Goal: Task Accomplishment & Management: Use online tool/utility

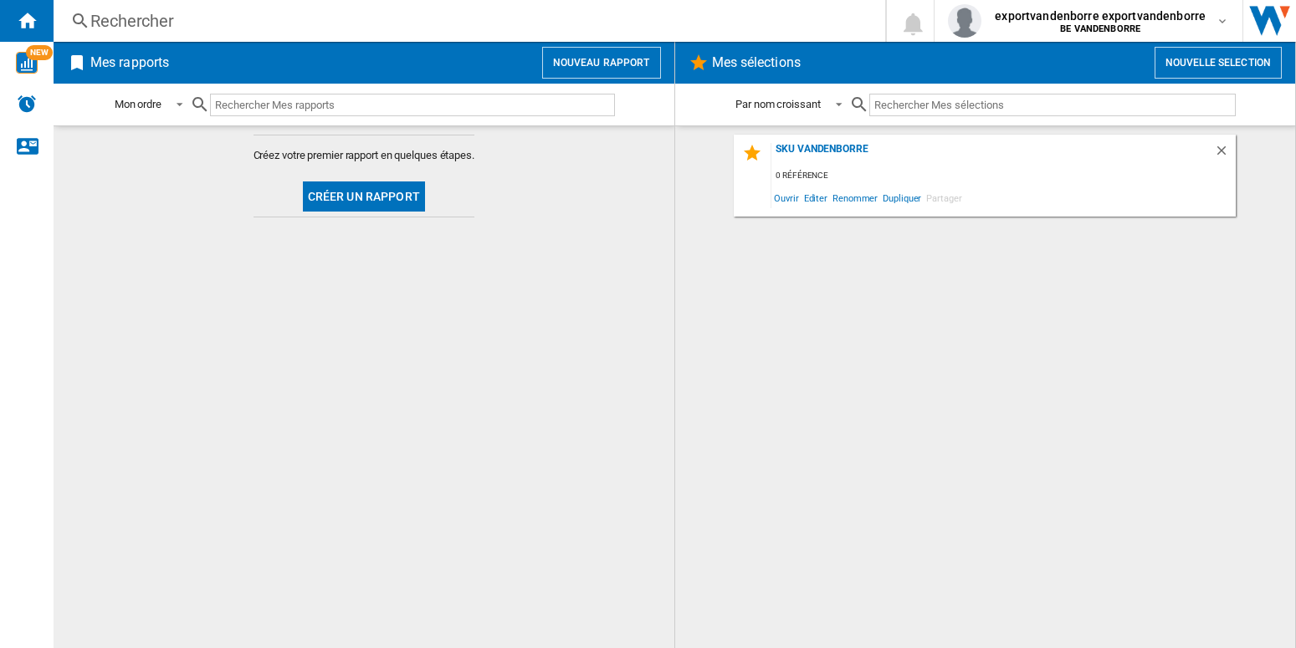
click at [1204, 66] on button "Nouvelle selection" at bounding box center [1217, 63] width 127 height 32
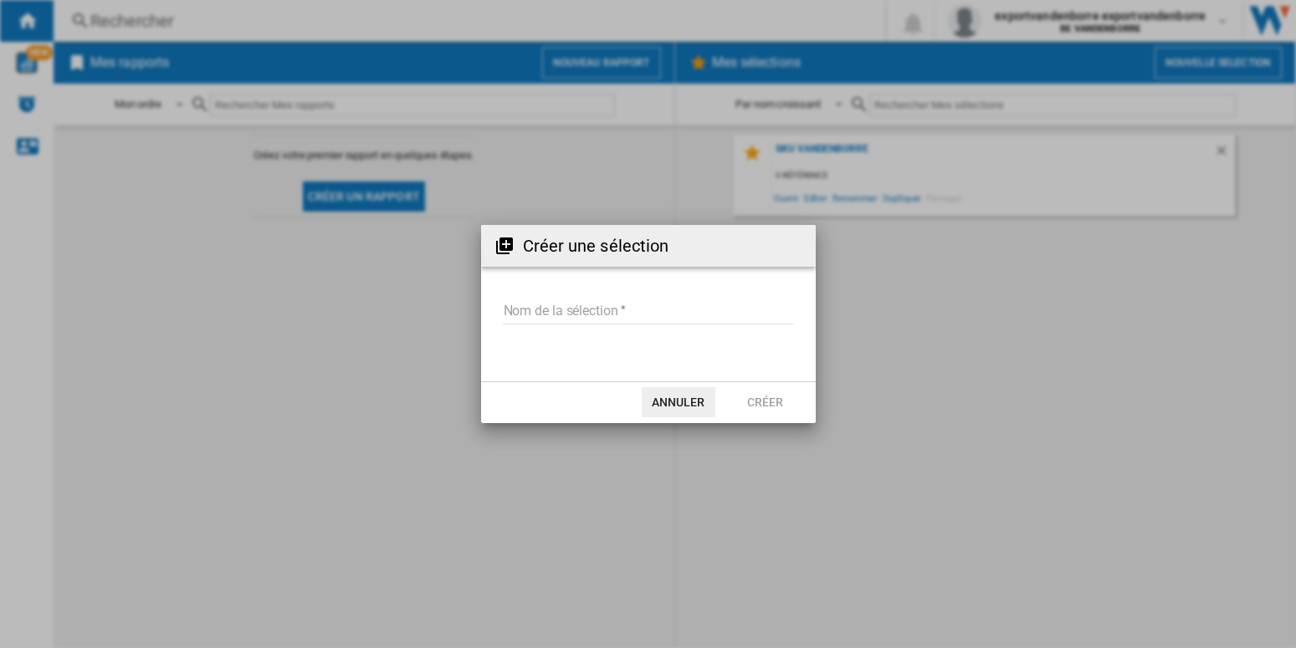
click at [571, 320] on input "Nom de la sélection" at bounding box center [648, 311] width 291 height 25
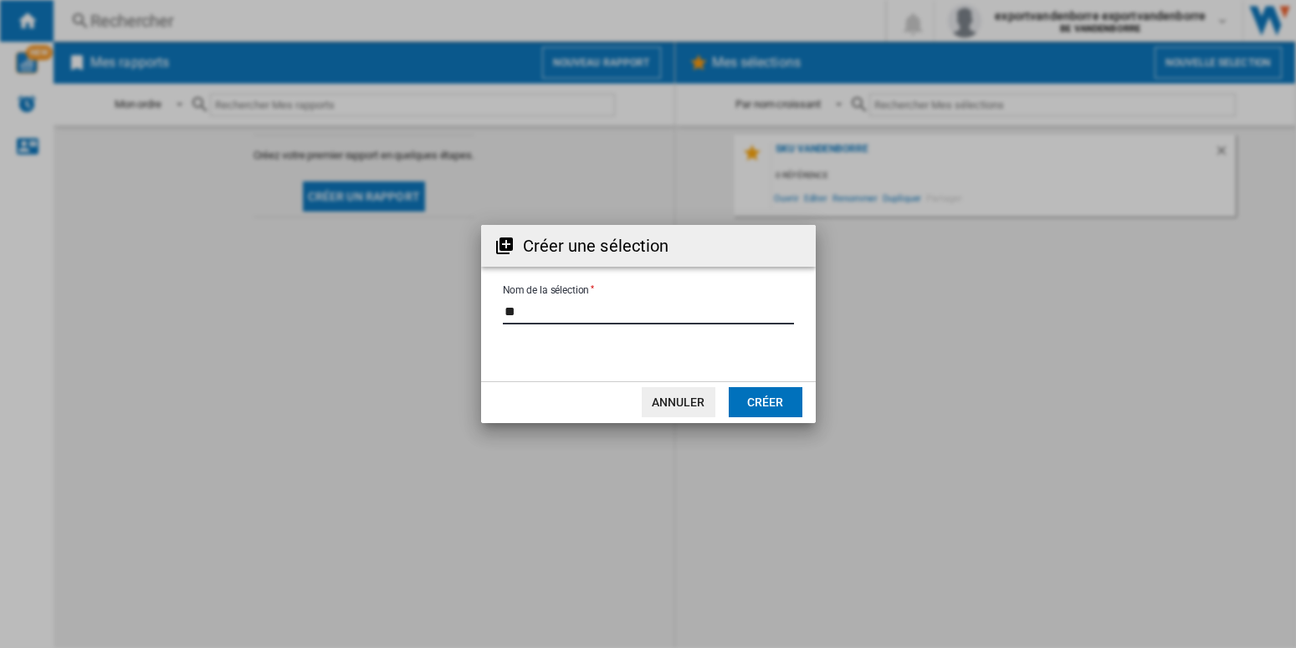
type input "*"
type input "*****"
click at [781, 409] on button "Créer" at bounding box center [765, 402] width 74 height 30
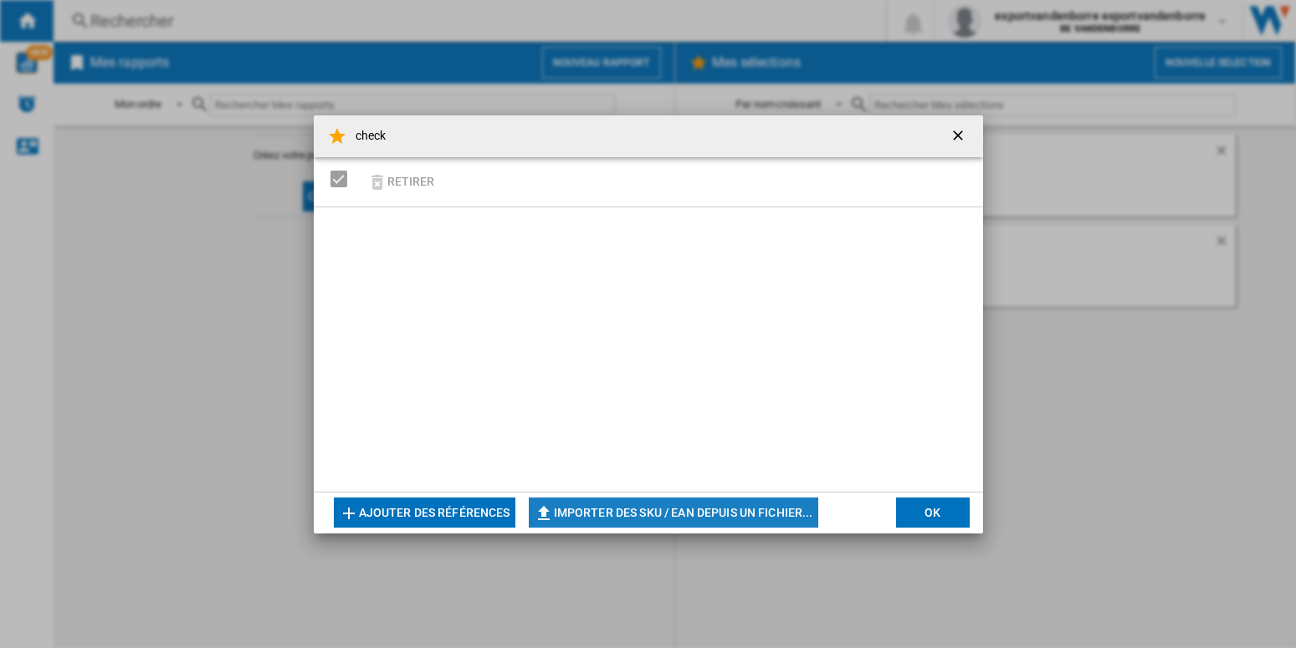
click at [726, 509] on button "Importer des SKU / EAN depuis un fichier..." at bounding box center [673, 513] width 289 height 30
type input "**********"
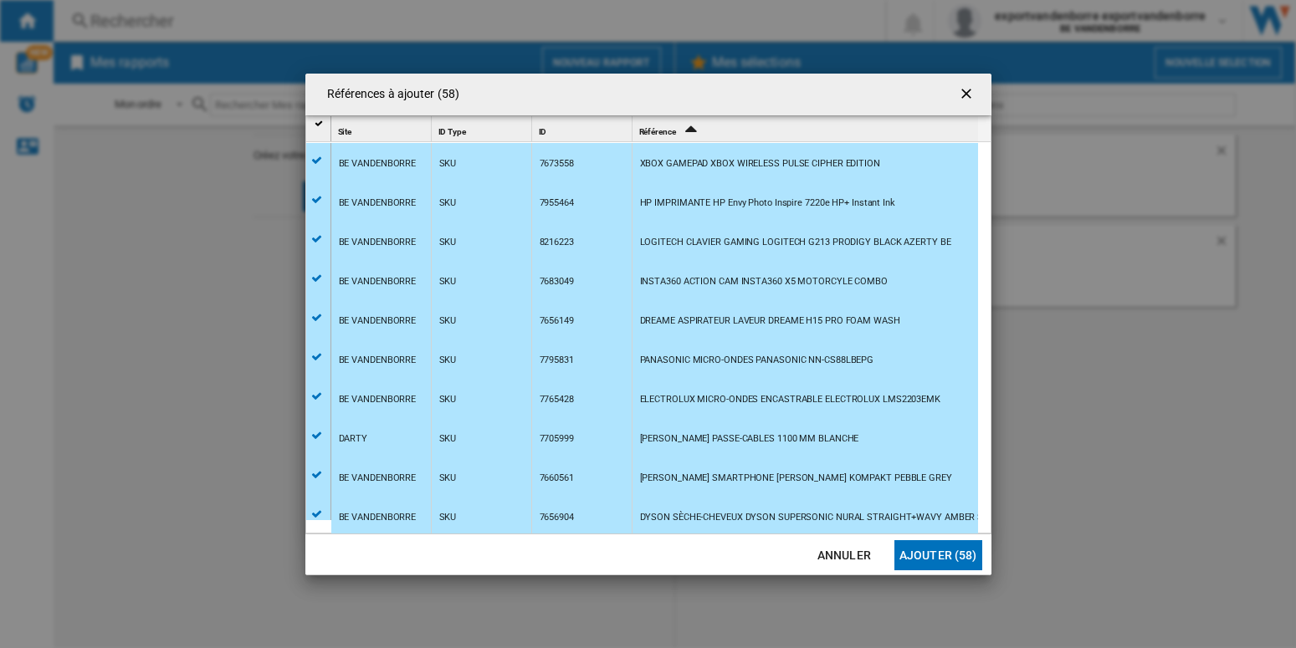
click at [920, 555] on button "Ajouter (58)" at bounding box center [938, 555] width 88 height 30
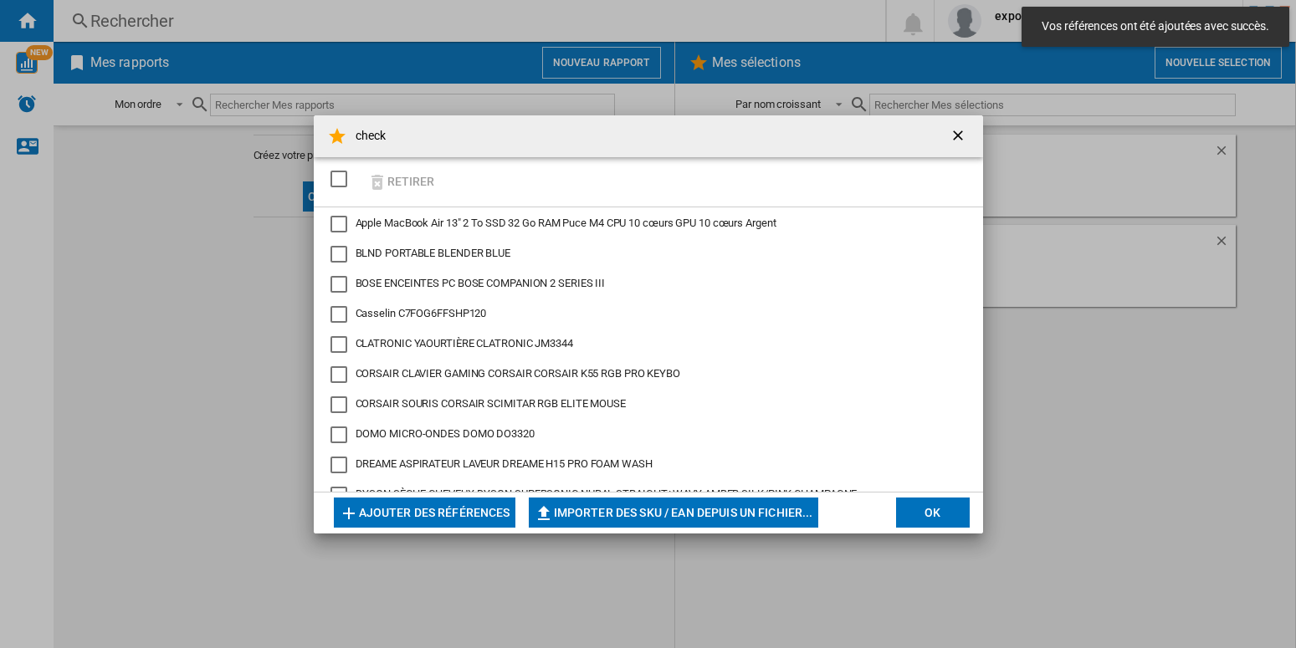
click at [934, 519] on button "OK" at bounding box center [933, 513] width 74 height 30
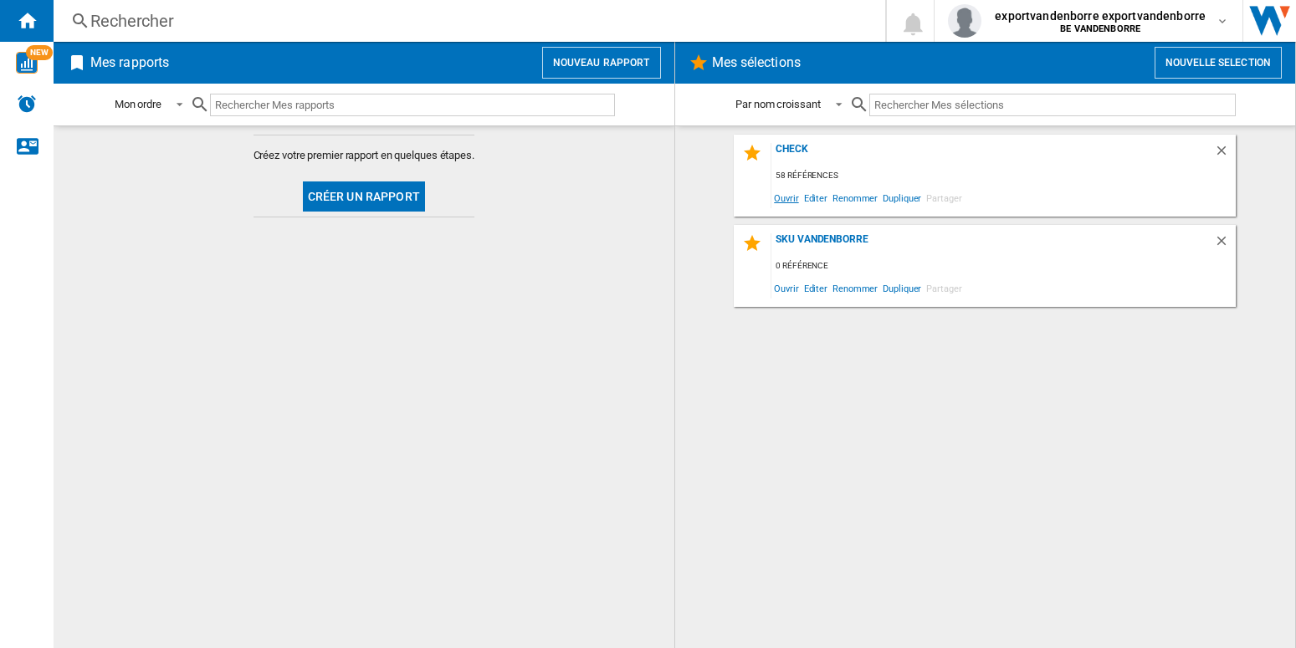
click at [782, 199] on span "Ouvrir" at bounding box center [785, 198] width 29 height 23
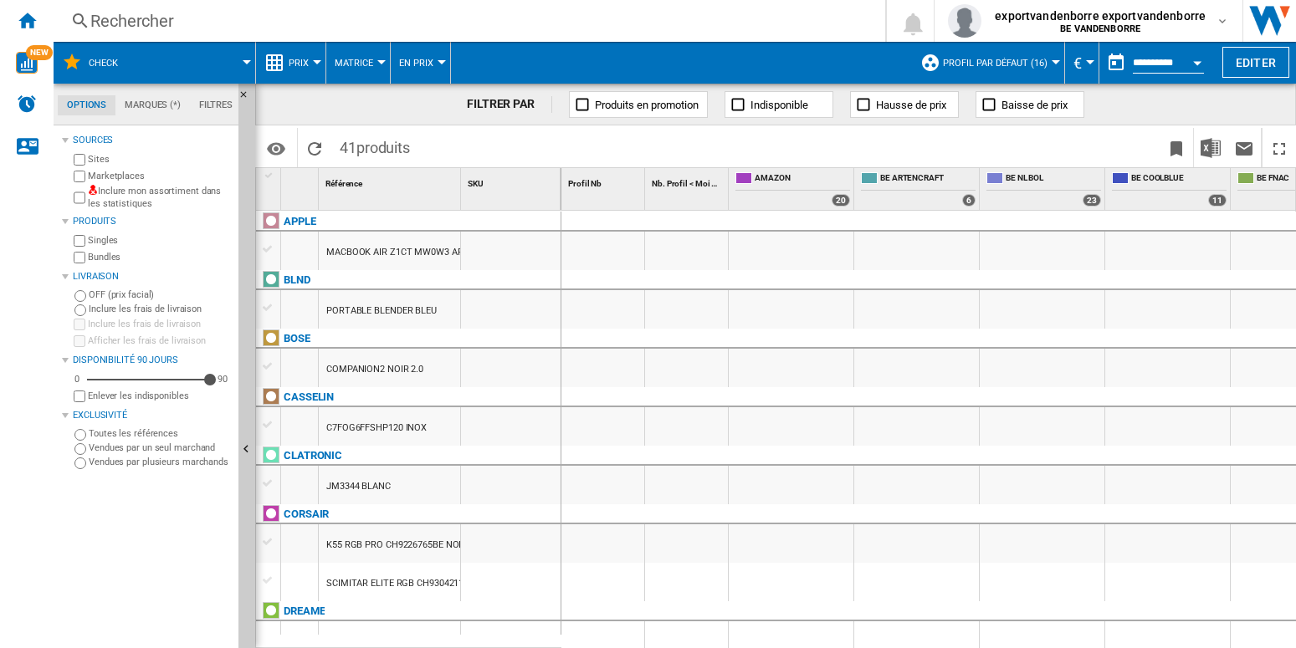
click at [118, 193] on label "Inclure mon assortiment dans les statistiques" at bounding box center [160, 198] width 144 height 26
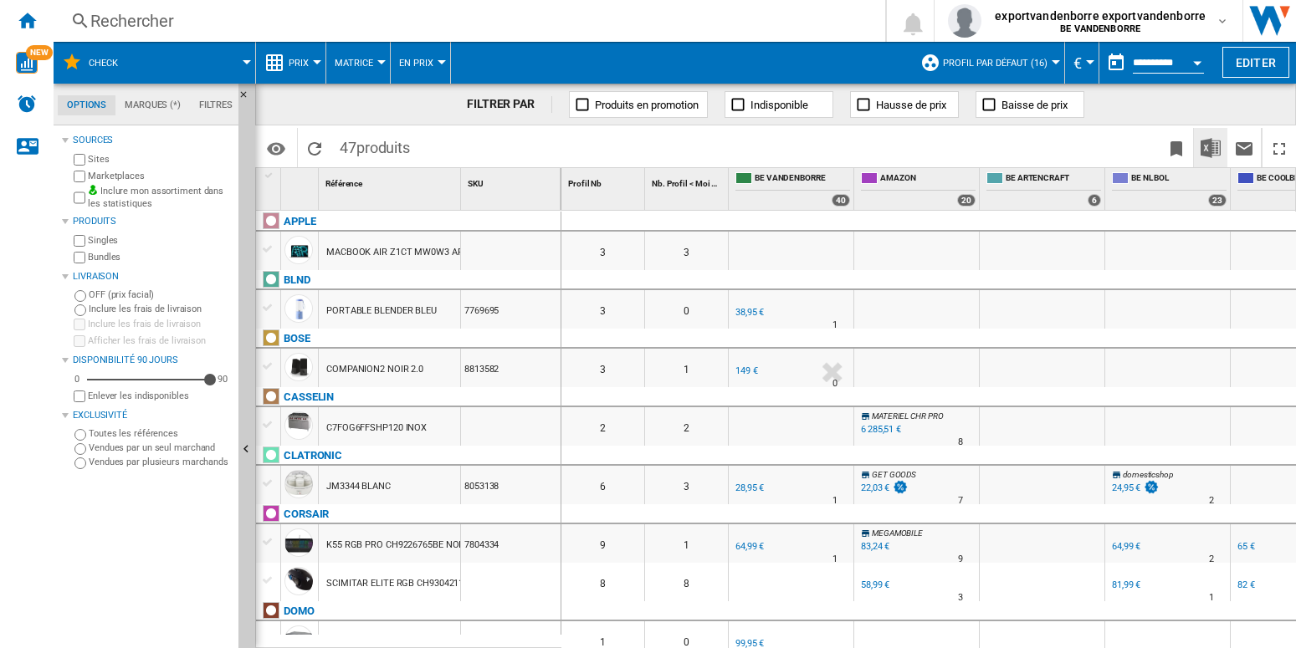
click at [1205, 153] on img "Télécharger au format Excel" at bounding box center [1210, 148] width 20 height 20
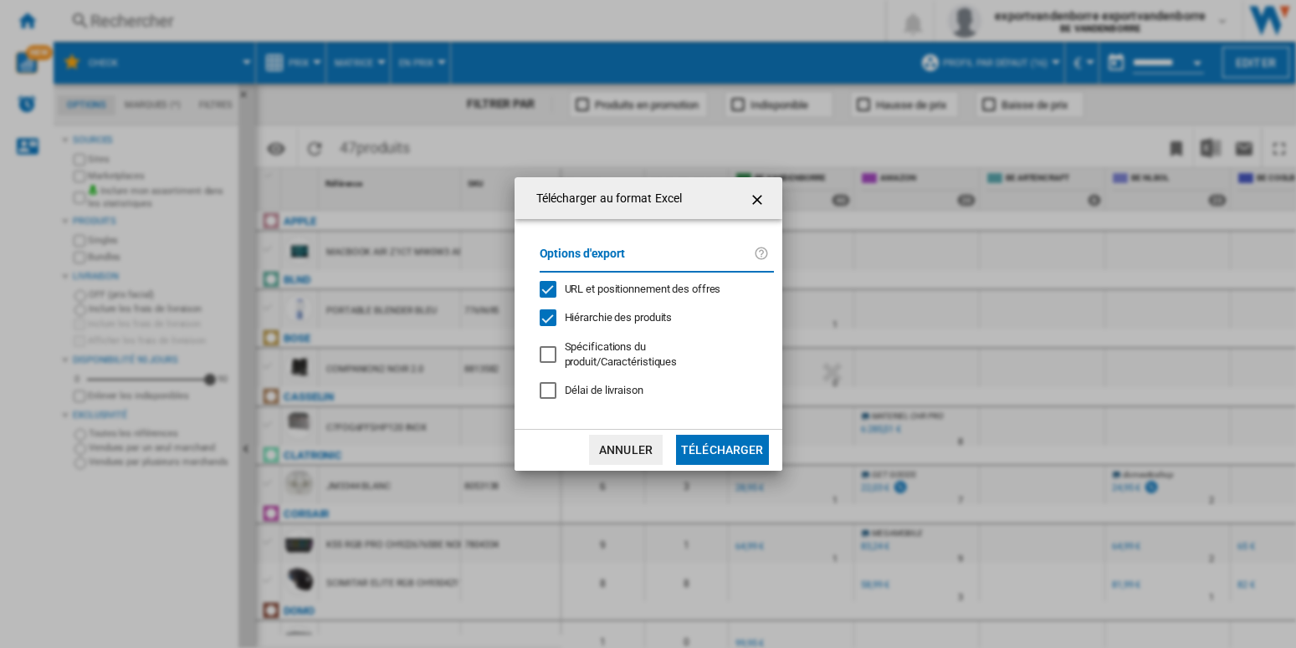
click at [640, 322] on span "Hiérarchie des produits" at bounding box center [619, 317] width 108 height 13
click at [723, 442] on button "Télécharger" at bounding box center [722, 450] width 93 height 30
